Goal: Find specific page/section: Find specific page/section

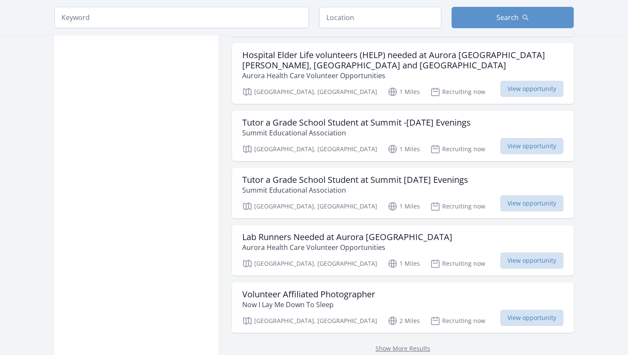
scroll to position [990, 0]
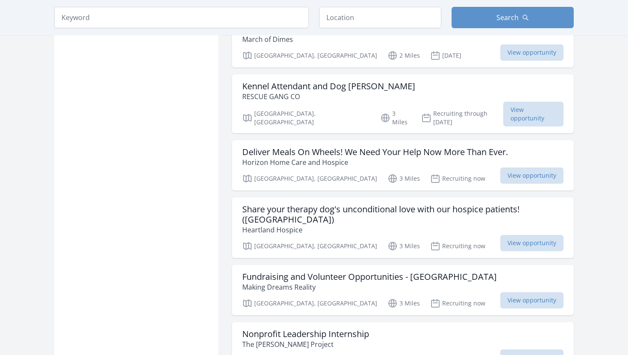
scroll to position [905, 0]
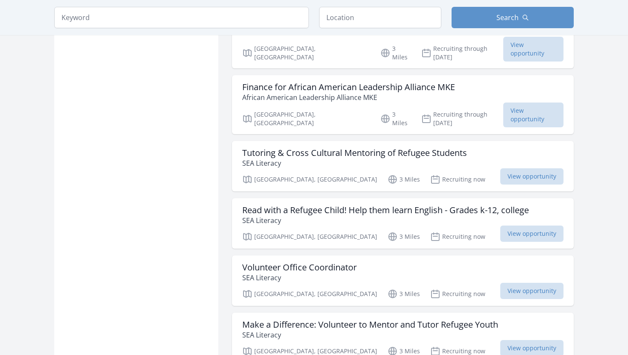
scroll to position [2049, 0]
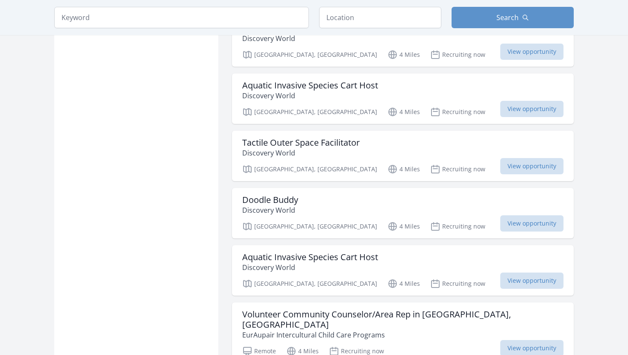
scroll to position [3193, 0]
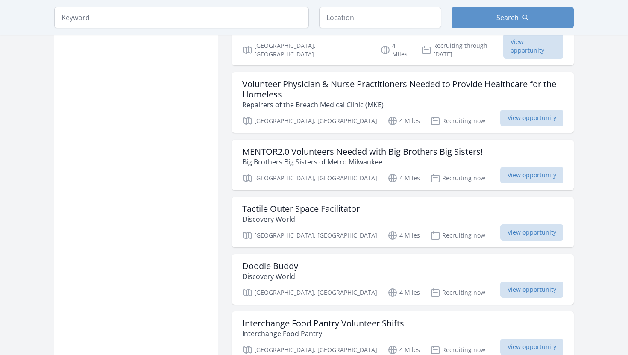
scroll to position [4440, 0]
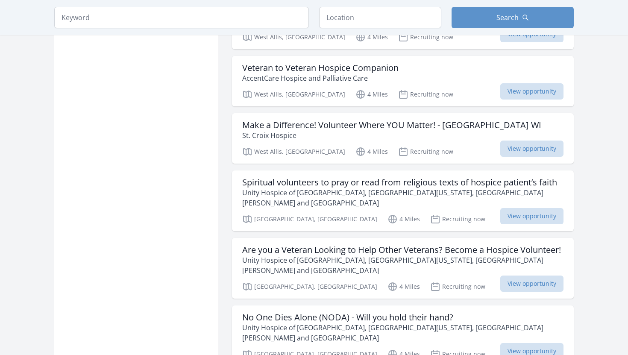
scroll to position [5584, 0]
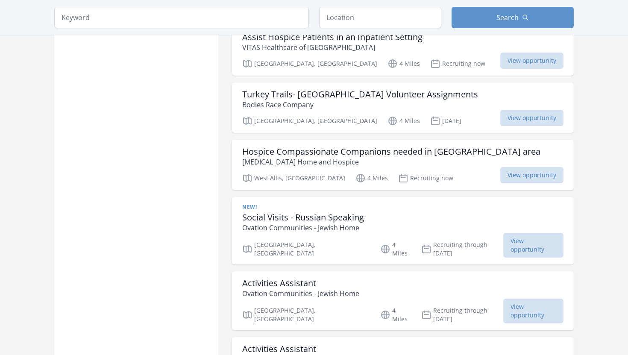
scroll to position [6728, 0]
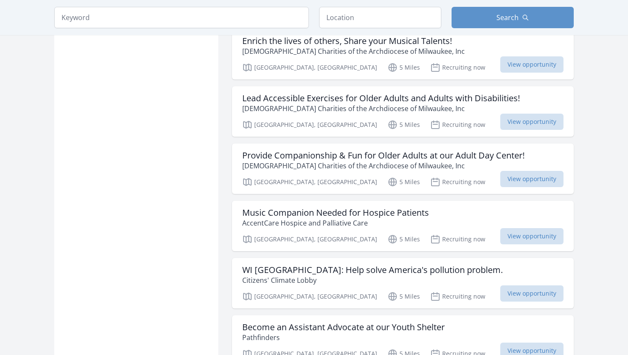
scroll to position [7974, 0]
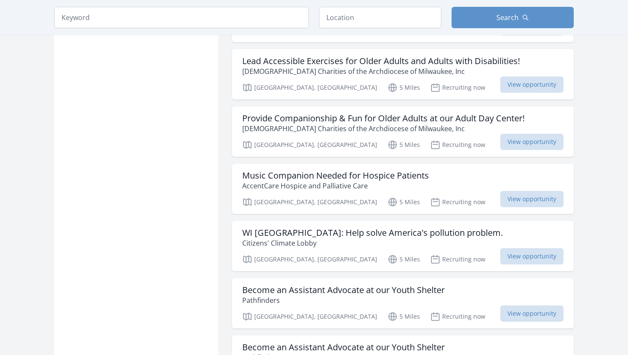
scroll to position [6847, 0]
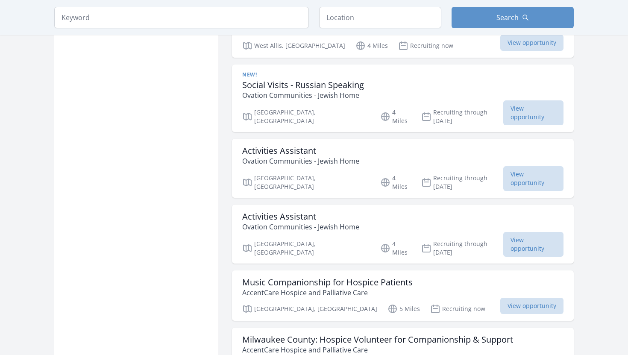
scroll to position [5750, 0]
